Goal: Task Accomplishment & Management: Use online tool/utility

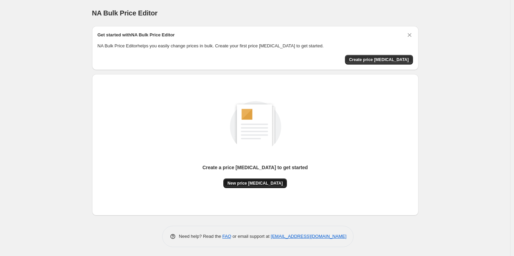
click at [267, 188] on button "New price change job" at bounding box center [255, 184] width 64 height 10
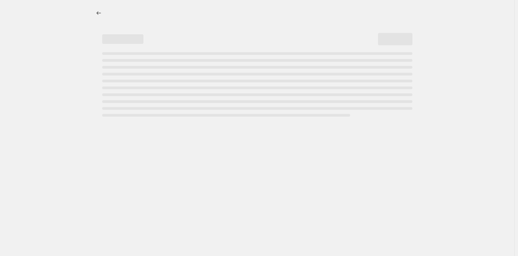
select select "percentage"
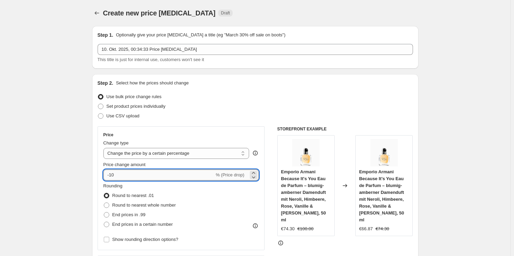
click at [188, 176] on input "-10" at bounding box center [158, 175] width 111 height 11
type input "-1"
click at [277, 106] on div "Set product prices individually" at bounding box center [255, 107] width 315 height 10
click at [165, 175] on input "-30" at bounding box center [158, 175] width 111 height 11
type input "-3"
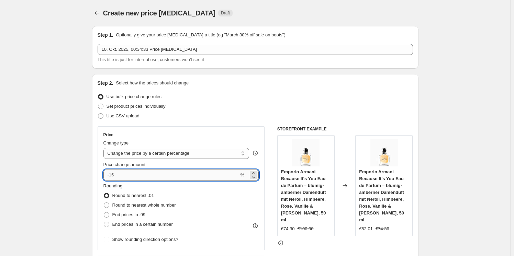
type input "-0"
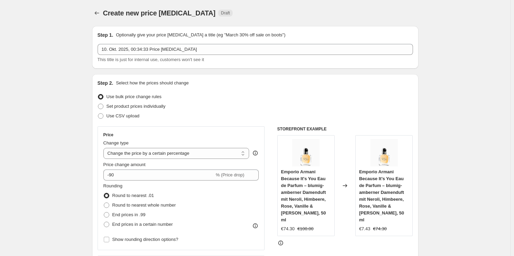
click at [263, 104] on div "Set product prices individually" at bounding box center [255, 107] width 315 height 10
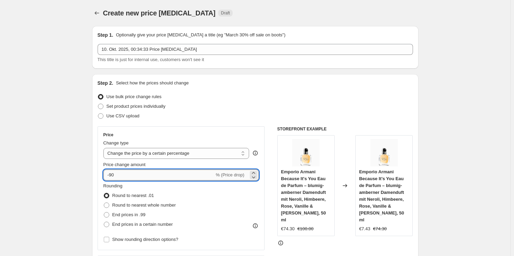
click at [172, 172] on input "-90" at bounding box center [158, 175] width 111 height 11
type input "-9"
type input "-30"
click at [254, 107] on div "Set product prices individually" at bounding box center [255, 107] width 315 height 10
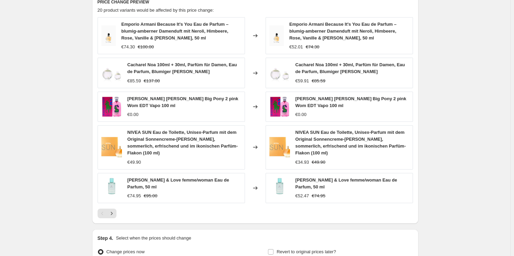
scroll to position [455, 0]
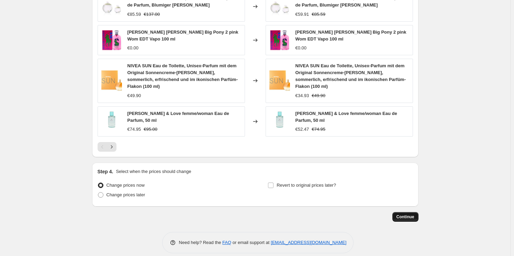
click at [402, 214] on span "Continue" at bounding box center [406, 216] width 18 height 5
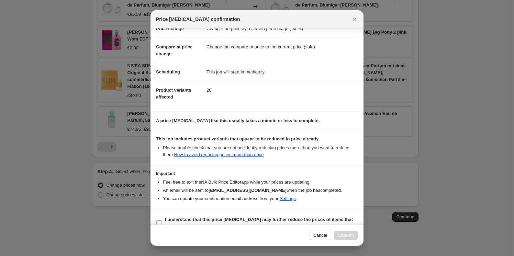
scroll to position [32, 0]
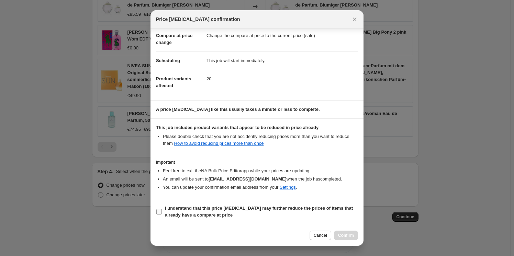
click at [264, 212] on span "I understand that this price change job may further reduce the prices of items …" at bounding box center [261, 212] width 193 height 14
click at [162, 212] on input "I understand that this price change job may further reduce the prices of items …" at bounding box center [158, 211] width 5 height 5
checkbox input "true"
click at [336, 234] on button "Confirm" at bounding box center [346, 236] width 24 height 10
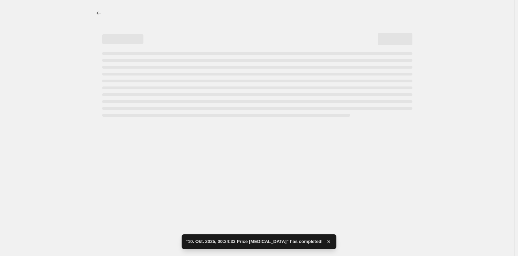
select select "percentage"
